Goal: Purchase product/service

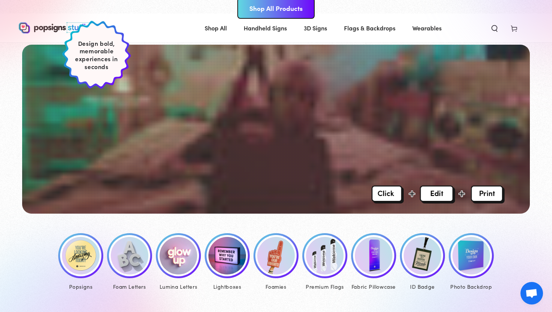
scroll to position [189, 0]
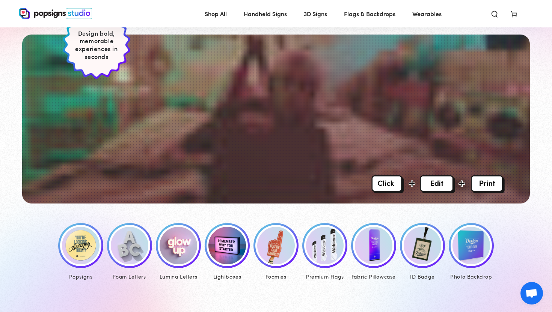
click at [86, 243] on img at bounding box center [81, 246] width 38 height 38
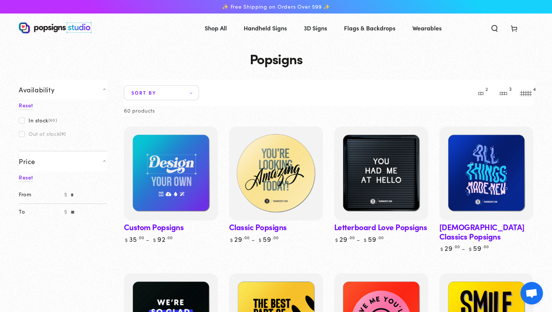
click at [266, 179] on img at bounding box center [276, 173] width 97 height 97
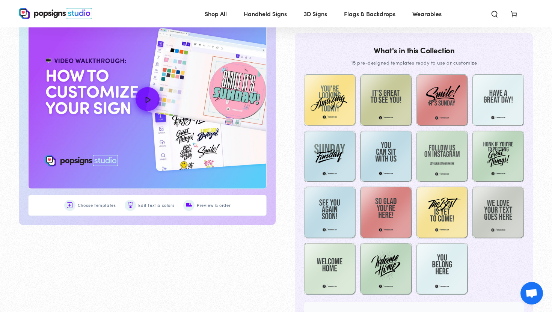
scroll to position [385, 0]
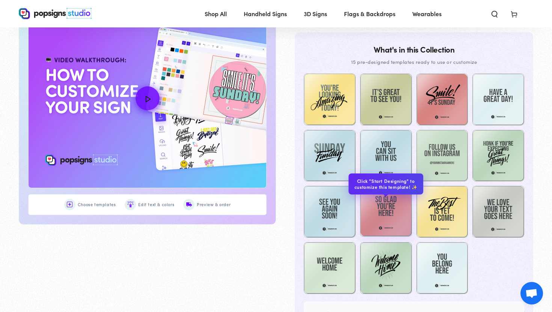
click at [384, 211] on img at bounding box center [386, 211] width 52 height 52
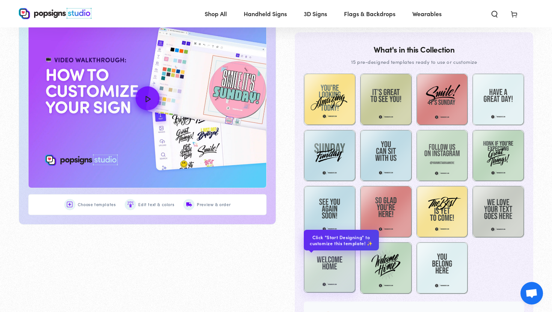
click at [334, 266] on img at bounding box center [330, 267] width 52 height 52
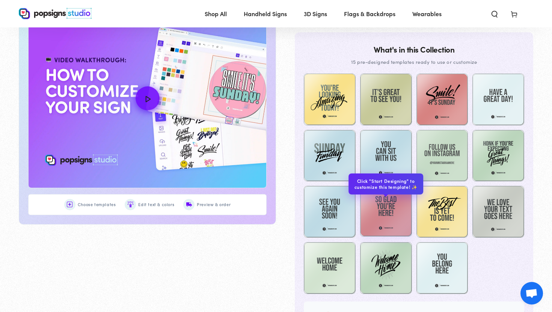
click at [381, 223] on img at bounding box center [386, 211] width 52 height 52
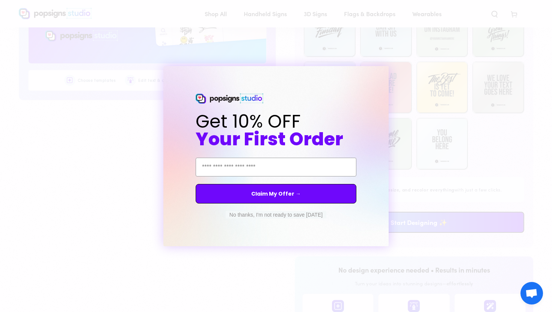
scroll to position [511, 0]
click at [275, 215] on button "No thanks, I'm not ready to save today" at bounding box center [276, 215] width 101 height 8
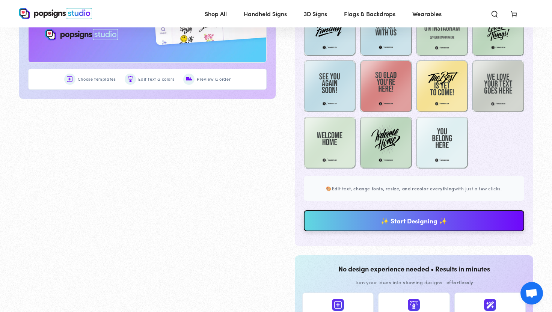
click at [446, 218] on link "✨ Start Designing ✨" at bounding box center [414, 220] width 221 height 21
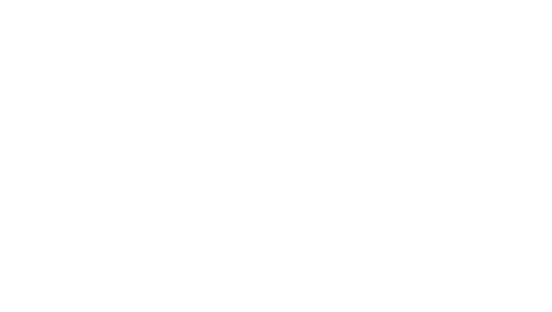
scroll to position [0, 0]
type textarea "An ancient tree with a door leading to a magical world"
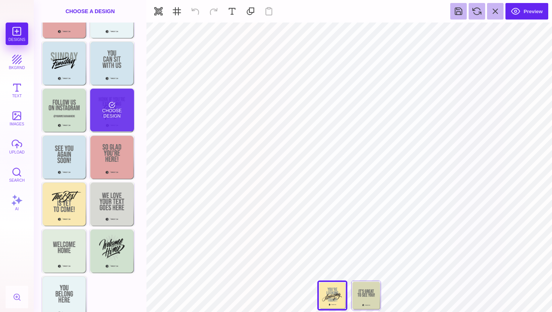
scroll to position [86, 0]
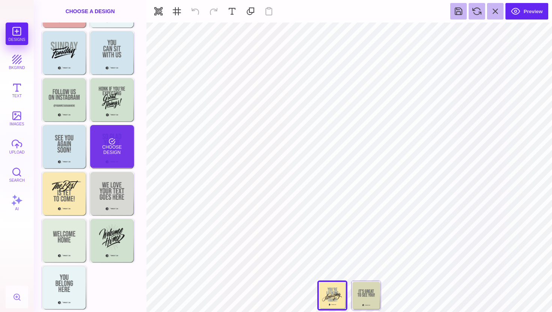
click at [107, 141] on div "Choose Design" at bounding box center [112, 146] width 44 height 43
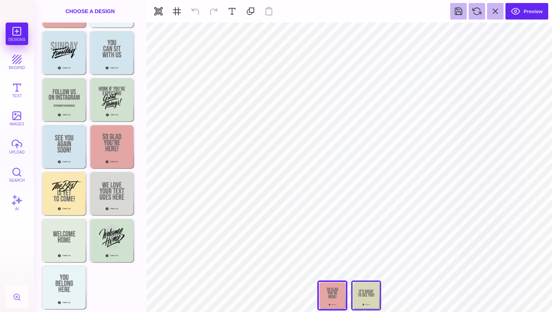
type input "#000000"
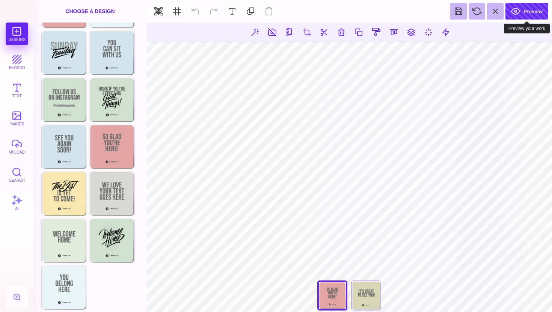
click at [529, 13] on button "Preview" at bounding box center [527, 11] width 43 height 17
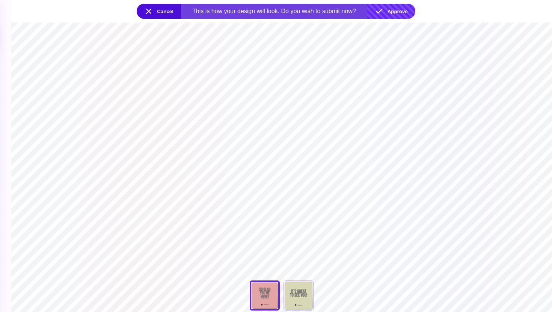
click at [398, 13] on button "Approve" at bounding box center [391, 11] width 48 height 15
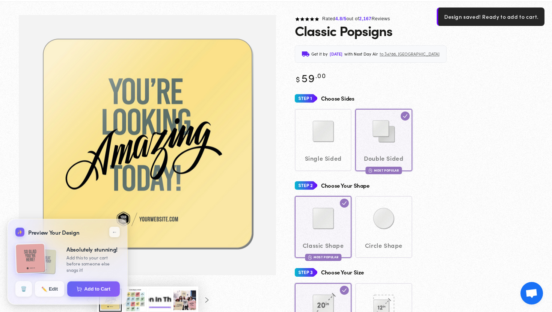
scroll to position [41, 0]
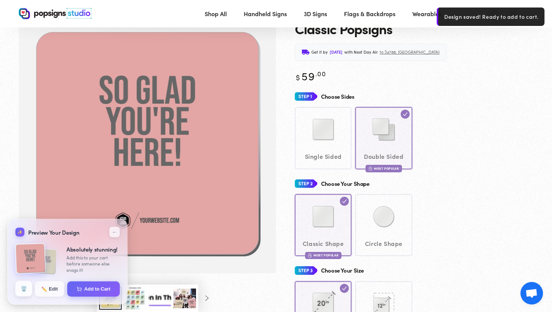
click at [21, 286] on button "🗑️" at bounding box center [23, 289] width 17 height 16
